Goal: Navigation & Orientation: Find specific page/section

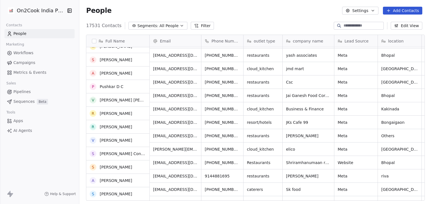
scroll to position [307, 0]
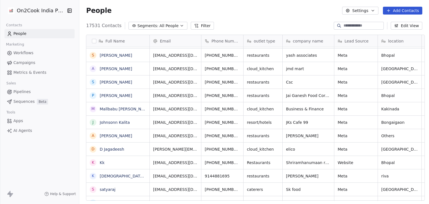
click at [32, 8] on html "On2Cook India Pvt. Ltd. Contacts People Marketing Workflows Campaigns Metrics &…" at bounding box center [214, 102] width 429 height 204
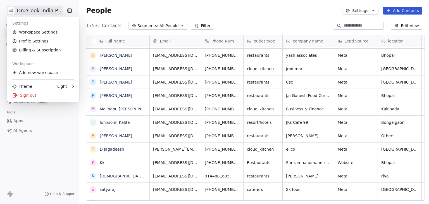
click at [52, 133] on html "On2Cook India Pvt. Ltd. Contacts People Marketing Workflows Campaigns Metrics &…" at bounding box center [214, 102] width 429 height 204
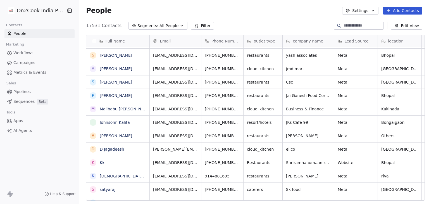
click at [26, 123] on link "Apps" at bounding box center [39, 120] width 70 height 9
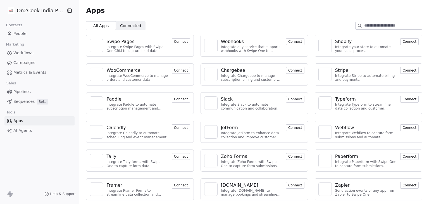
click at [109, 42] on div "Swipe Pages" at bounding box center [120, 41] width 28 height 7
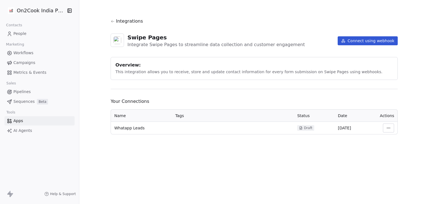
click at [113, 21] on icon at bounding box center [113, 21] width 4 height 4
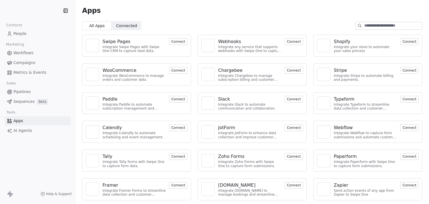
click at [223, 42] on div "Webhooks" at bounding box center [229, 41] width 23 height 7
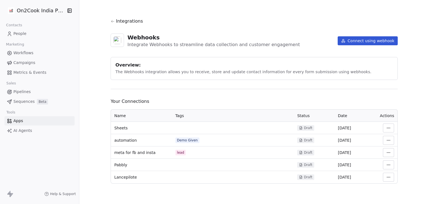
click at [114, 20] on div "Integrations" at bounding box center [254, 21] width 287 height 7
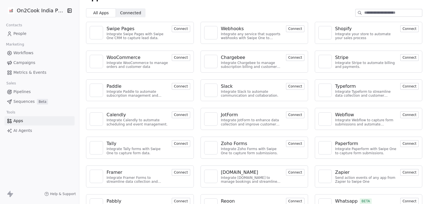
scroll to position [29, 0]
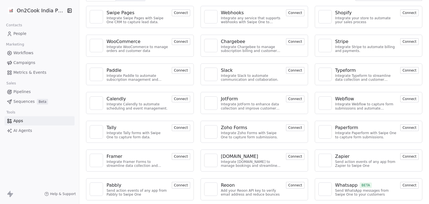
click at [24, 10] on html "On2Cook India Pvt. Ltd. Contacts People Marketing Workflows Campaigns Metrics &…" at bounding box center [214, 102] width 429 height 204
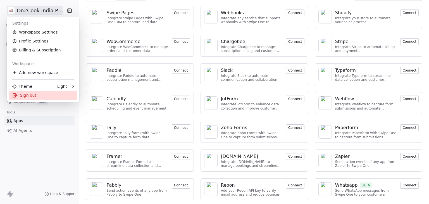
click at [37, 95] on div "Sign out" at bounding box center [43, 95] width 68 height 9
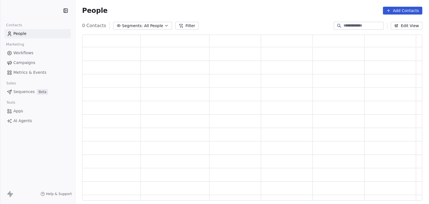
scroll to position [161, 336]
